Goal: Obtain resource: Download file/media

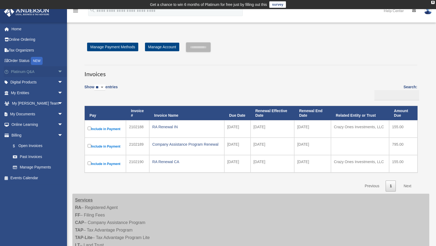
click at [29, 73] on link "Platinum Q&A arrow_drop_down" at bounding box center [37, 71] width 67 height 11
click at [58, 71] on span "arrow_drop_down" at bounding box center [63, 71] width 11 height 11
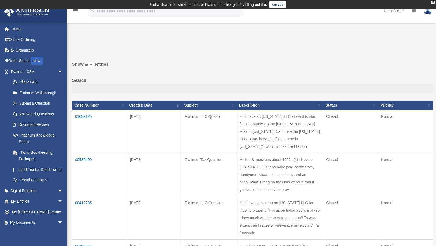
click at [88, 115] on td "01089125" at bounding box center [99, 131] width 55 height 43
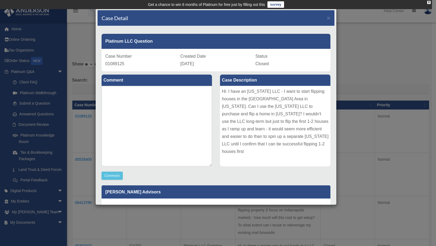
click at [387, 34] on div "Case Detail × Platinum LLC Question Case Number 01089125 Created Date [DATE] St…" at bounding box center [218, 123] width 436 height 246
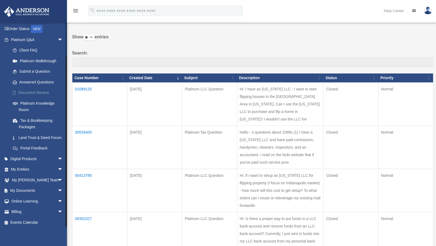
scroll to position [39, 0]
click at [34, 186] on link "My Documents arrow_drop_down" at bounding box center [37, 189] width 67 height 11
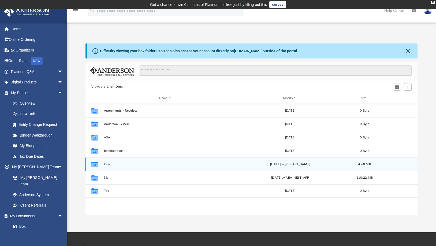
scroll to position [118, 328]
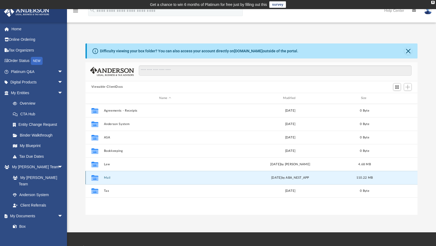
click at [110, 177] on button "Mail" at bounding box center [165, 177] width 123 height 3
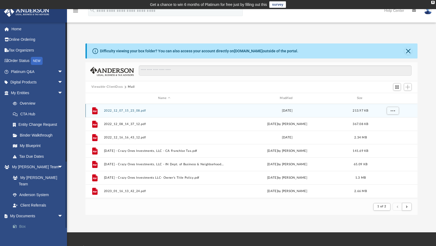
scroll to position [4, 4]
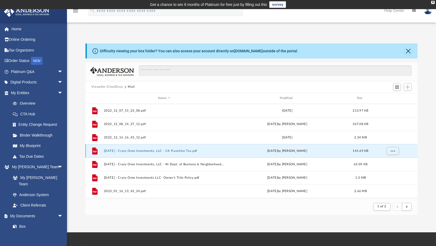
click at [142, 150] on button "[DATE] - Crazy Ones Investments, LLC - CA Franchise Tax.pdf" at bounding box center [164, 150] width 121 height 3
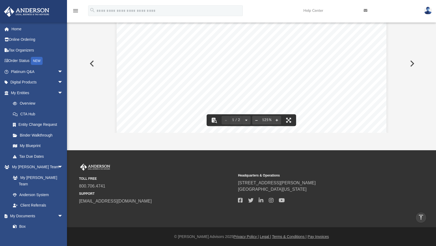
scroll to position [0, 0]
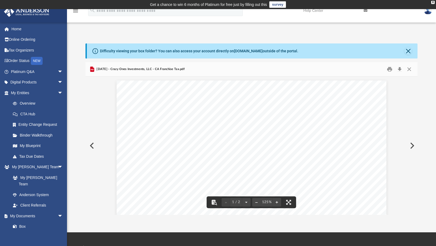
click at [91, 142] on button "Preview" at bounding box center [92, 145] width 12 height 15
click at [408, 47] on button "Close" at bounding box center [409, 51] width 8 height 8
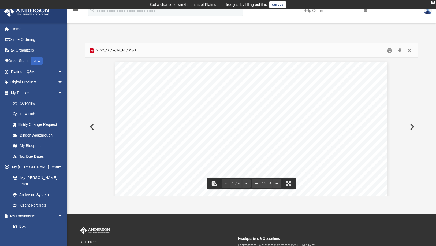
click at [409, 50] on button "Close" at bounding box center [410, 50] width 10 height 8
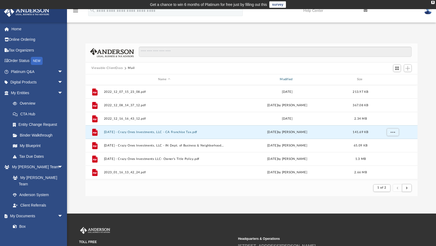
click at [290, 79] on div "Modified" at bounding box center [287, 79] width 121 height 5
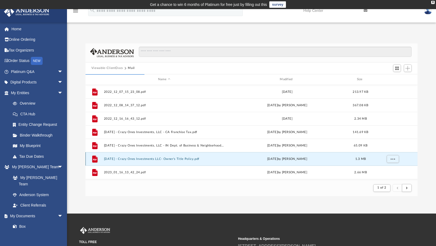
click at [184, 159] on button "[DATE] - Crazy Ones Investments LLC- Owner's Title Policy.pdf" at bounding box center [164, 158] width 121 height 3
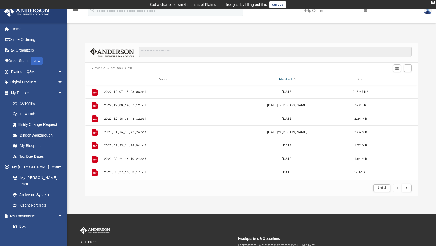
click at [290, 79] on div "Modified" at bounding box center [287, 79] width 121 height 5
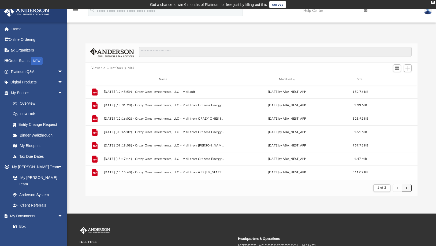
click at [409, 189] on button "submit" at bounding box center [407, 188] width 10 height 8
click at [291, 79] on div "Modified" at bounding box center [287, 79] width 121 height 5
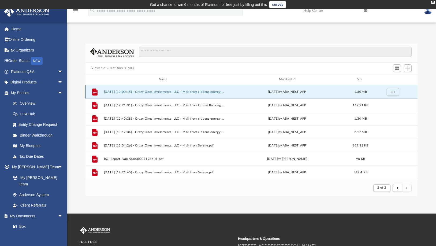
click at [193, 90] on button "[DATE] (10:00:15) - Crazy Ones Investments, LLC - Mail from citizens energy gro…" at bounding box center [164, 91] width 121 height 3
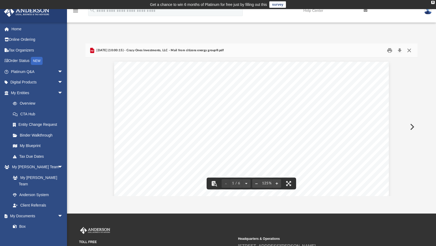
click at [409, 51] on button "Close" at bounding box center [410, 50] width 10 height 8
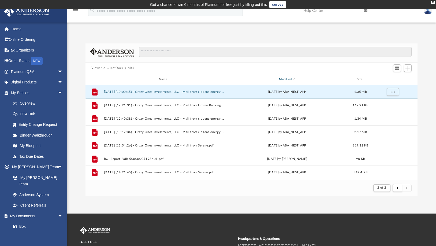
click at [288, 77] on div "Modified" at bounding box center [287, 79] width 121 height 5
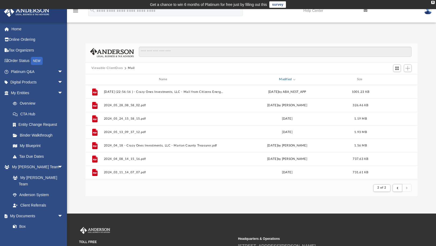
click at [285, 78] on div "Modified" at bounding box center [287, 79] width 121 height 5
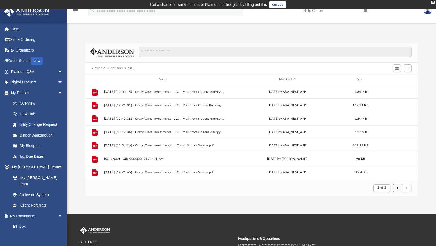
click at [401, 189] on button "submit" at bounding box center [398, 188] width 10 height 8
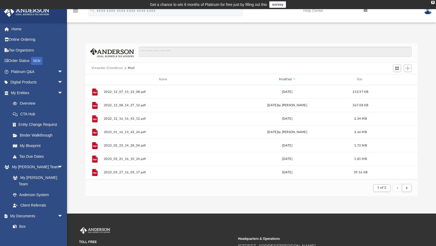
click at [289, 80] on div "Modified" at bounding box center [287, 79] width 121 height 5
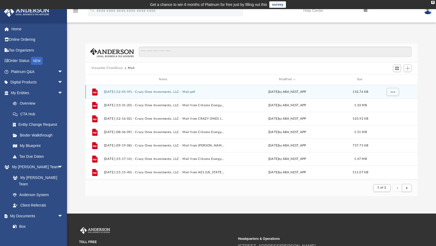
click at [174, 91] on button "[DATE] (12:45:59) - Crazy Ones Investments, LLC - Mail.pdf" at bounding box center [164, 91] width 121 height 3
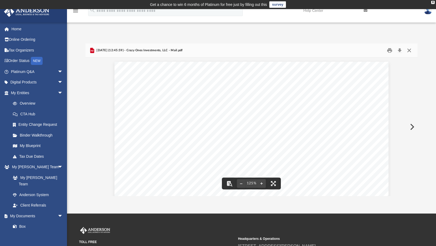
click at [411, 49] on button "Close" at bounding box center [410, 50] width 10 height 8
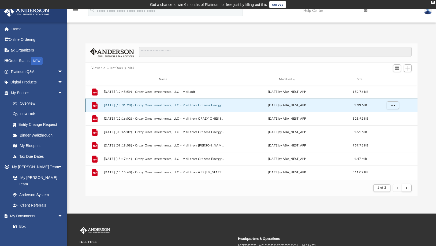
click at [200, 104] on button "[DATE] (13:31:20) - Crazy Ones Investments, LLC - Mail from Citizens Energy Gro…" at bounding box center [164, 105] width 121 height 3
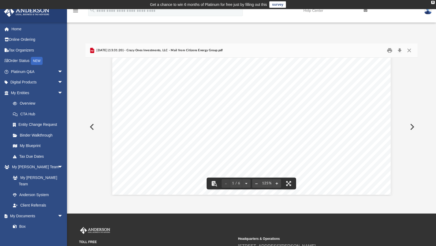
scroll to position [232, 0]
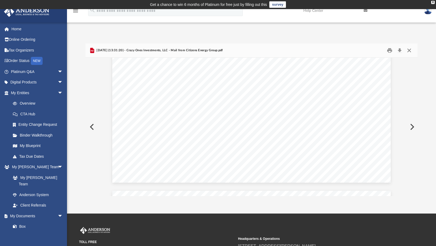
click at [411, 48] on button "Close" at bounding box center [410, 50] width 10 height 8
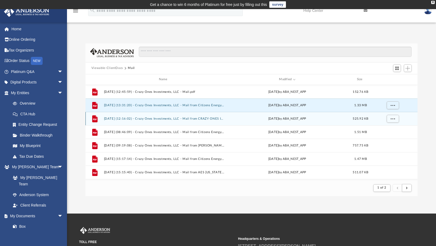
click at [201, 119] on button "[DATE] (12:16:02) - Crazy Ones Investments, LLC - Mail from CRAZY ONES INVESTME…" at bounding box center [164, 118] width 121 height 3
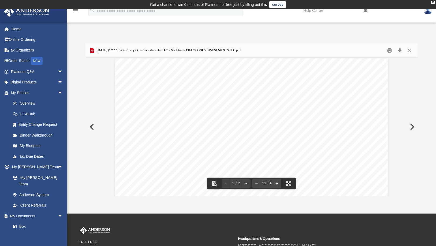
scroll to position [85, 0]
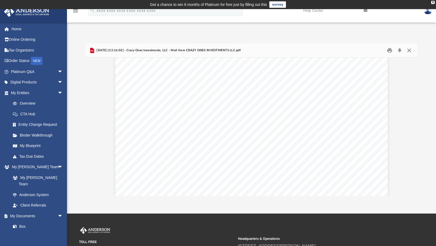
click at [408, 50] on button "Close" at bounding box center [410, 50] width 10 height 8
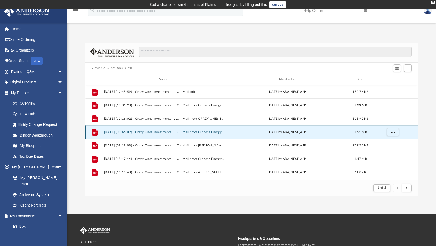
click at [194, 133] on button "[DATE] (08:46:09) - Crazy Ones Investments, LLC - Mail from Citizens Energy Gro…" at bounding box center [164, 131] width 121 height 3
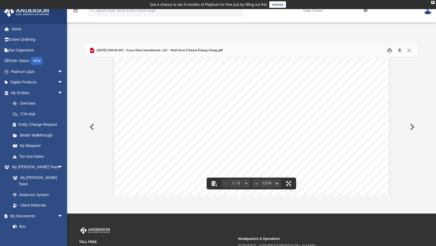
scroll to position [0, 0]
click at [411, 50] on button "Close" at bounding box center [410, 50] width 10 height 8
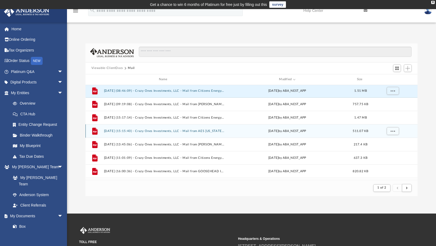
scroll to position [42, 0]
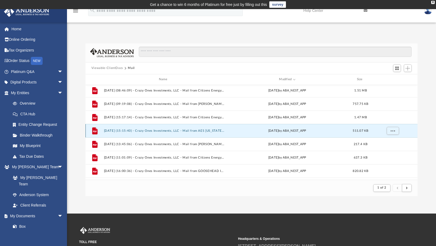
click at [211, 132] on button "[DATE] (15:15:40) - Crazy Ones Investments, LLC - Mail from AES [US_STATE][GEOG…" at bounding box center [164, 130] width 121 height 3
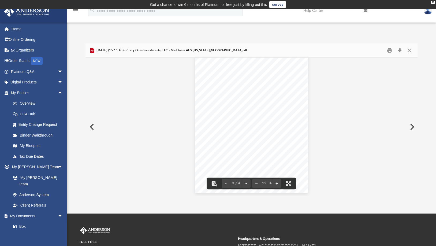
scroll to position [807, 0]
click at [410, 49] on button "Close" at bounding box center [410, 50] width 10 height 8
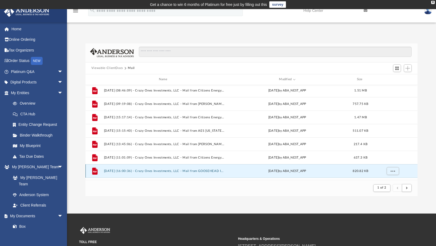
click at [195, 171] on button "[DATE] (16:00:36) - Crazy Ones Investments, LLC - Mail from GOOSEHEAD INSURANCE…" at bounding box center [164, 170] width 121 height 3
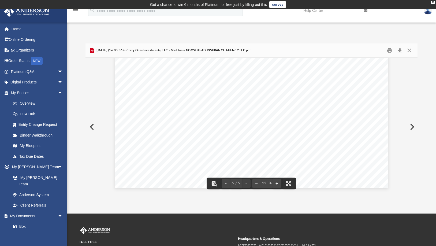
scroll to position [1662, 0]
click at [409, 49] on button "Close" at bounding box center [410, 50] width 10 height 8
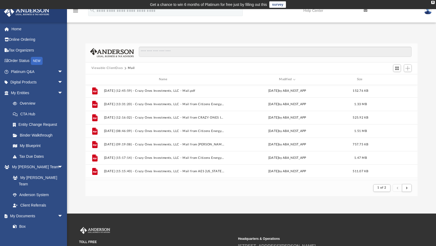
scroll to position [0, 0]
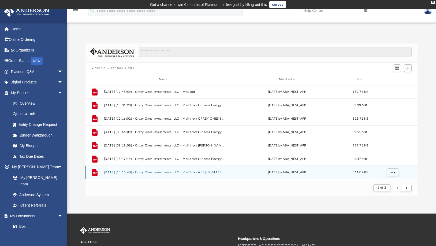
click at [197, 170] on div "File [DATE] (15:15:40) - Crazy Ones Investments, LLC - Mail from AES [US_STATE]…" at bounding box center [252, 171] width 332 height 13
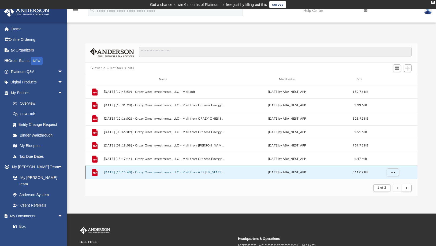
click at [204, 171] on button "[DATE] (15:15:40) - Crazy Ones Investments, LLC - Mail from AES [US_STATE][GEOG…" at bounding box center [164, 172] width 121 height 3
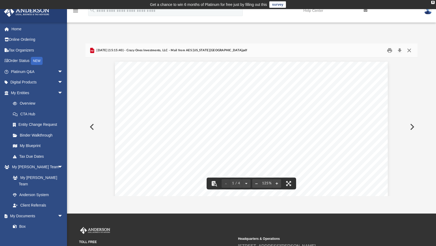
click at [409, 47] on button "Close" at bounding box center [410, 50] width 10 height 8
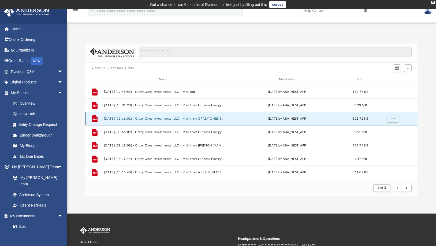
click at [206, 118] on button "[DATE] (12:16:02) - Crazy Ones Investments, LLC - Mail from CRAZY ONES INVESTME…" at bounding box center [164, 118] width 121 height 3
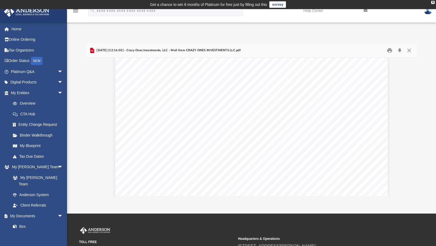
scroll to position [208, 0]
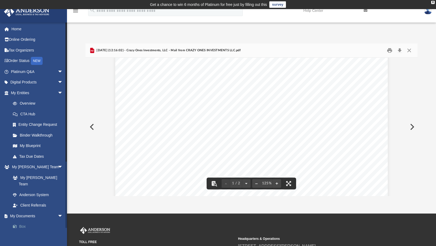
click at [24, 221] on link "Box" at bounding box center [40, 226] width 64 height 11
click at [410, 49] on button "Close" at bounding box center [410, 50] width 10 height 8
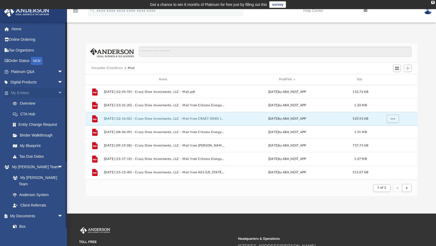
click at [43, 91] on link "My Entities arrow_drop_down" at bounding box center [37, 92] width 67 height 11
click at [58, 92] on span "arrow_drop_down" at bounding box center [63, 92] width 11 height 11
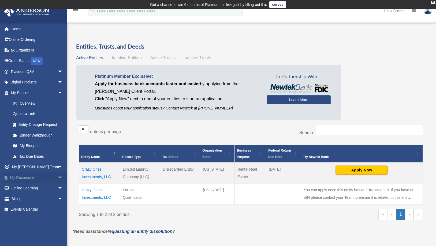
click at [58, 176] on span "arrow_drop_down" at bounding box center [63, 177] width 11 height 11
click at [23, 189] on link "Box" at bounding box center [40, 188] width 64 height 11
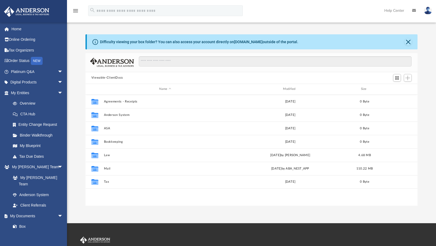
scroll to position [118, 328]
